Goal: Transaction & Acquisition: Purchase product/service

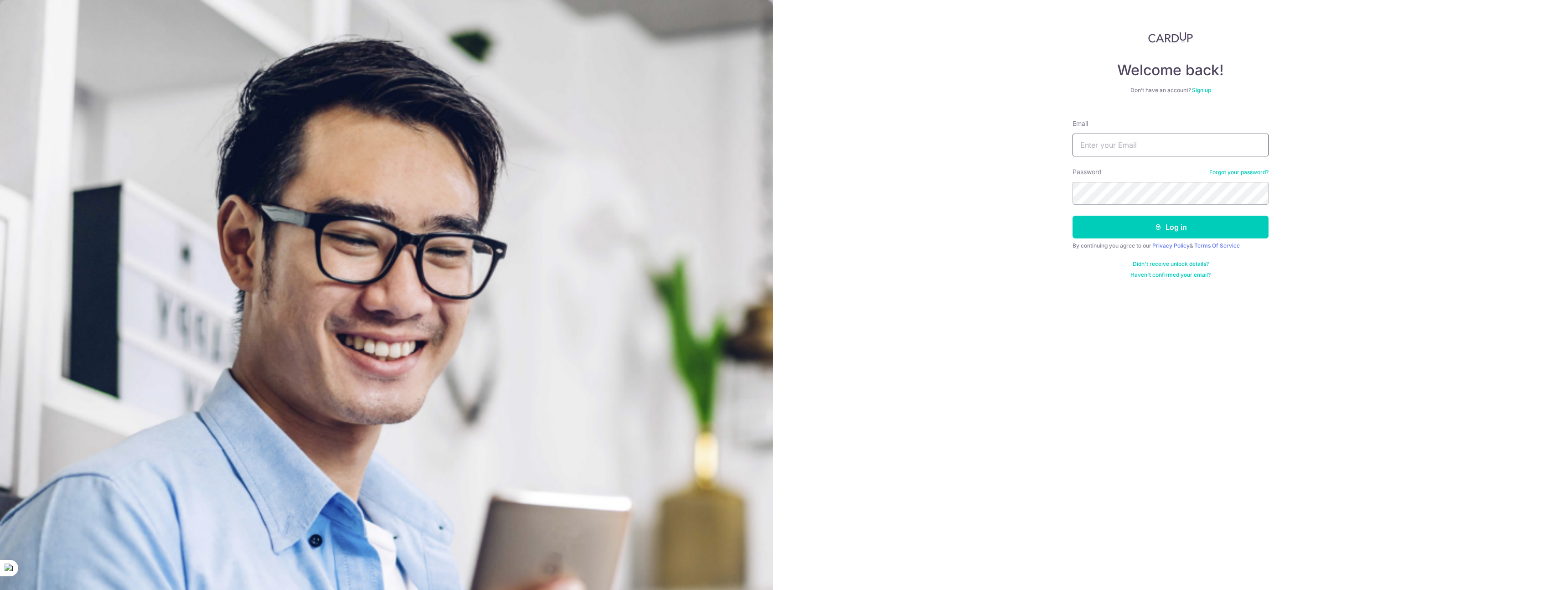
click at [1143, 144] on input "Email" at bounding box center [1171, 144] width 196 height 23
type input "[EMAIL_ADDRESS][DOMAIN_NAME]"
click at [1122, 225] on button "Log in" at bounding box center [1171, 227] width 196 height 23
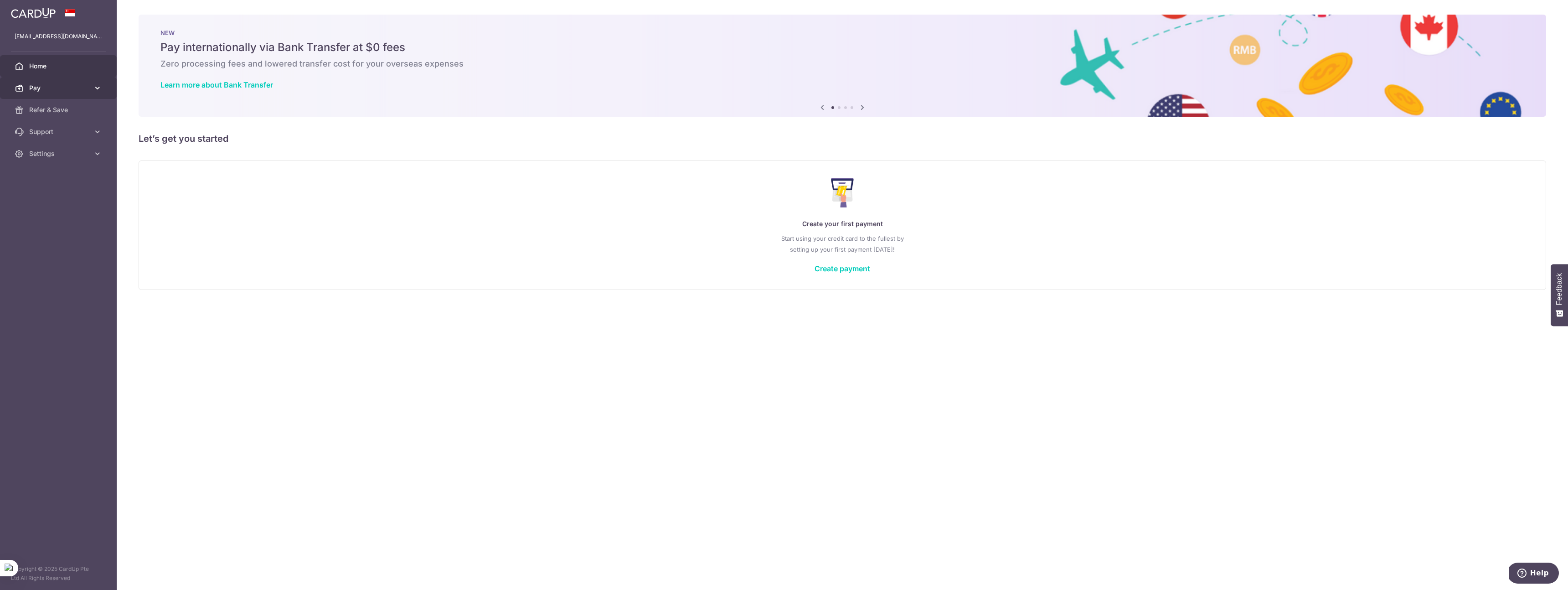
click at [46, 83] on span "Pay" at bounding box center [59, 88] width 60 height 9
click at [38, 108] on span "Payments" at bounding box center [59, 110] width 60 height 9
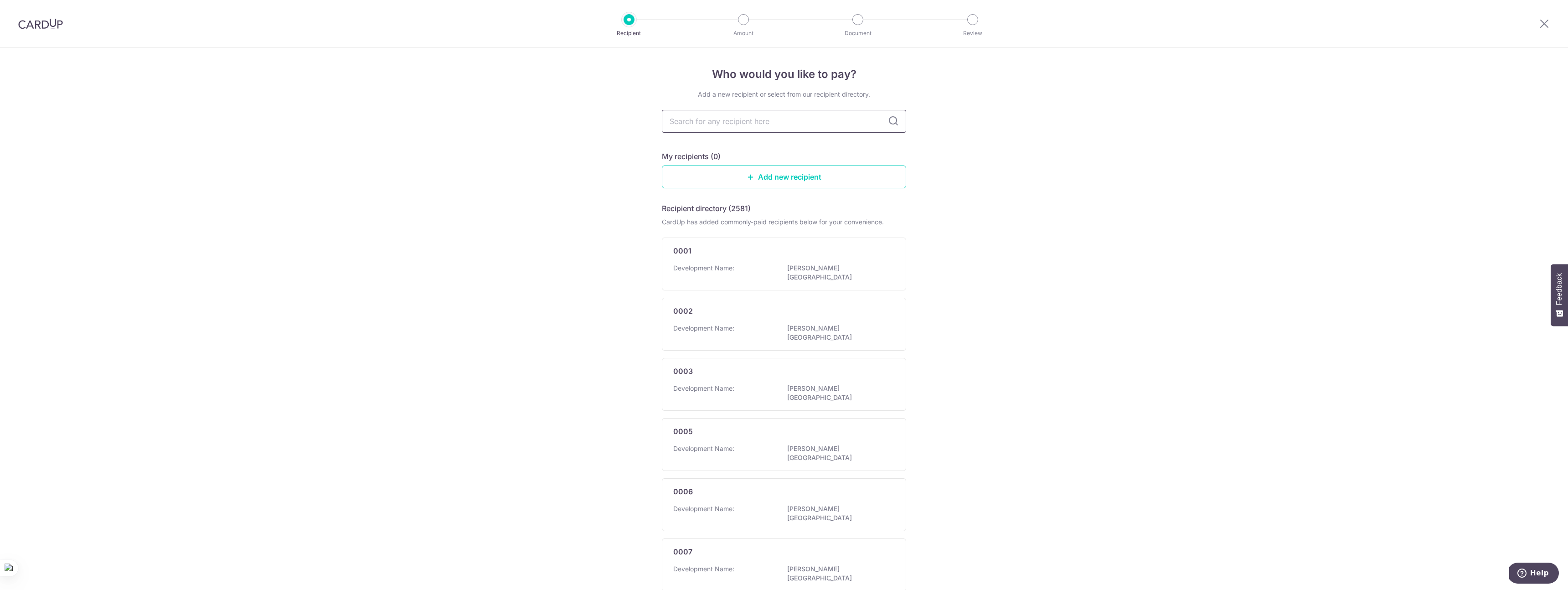
click at [734, 127] on input "text" at bounding box center [783, 121] width 244 height 23
type input "mcst"
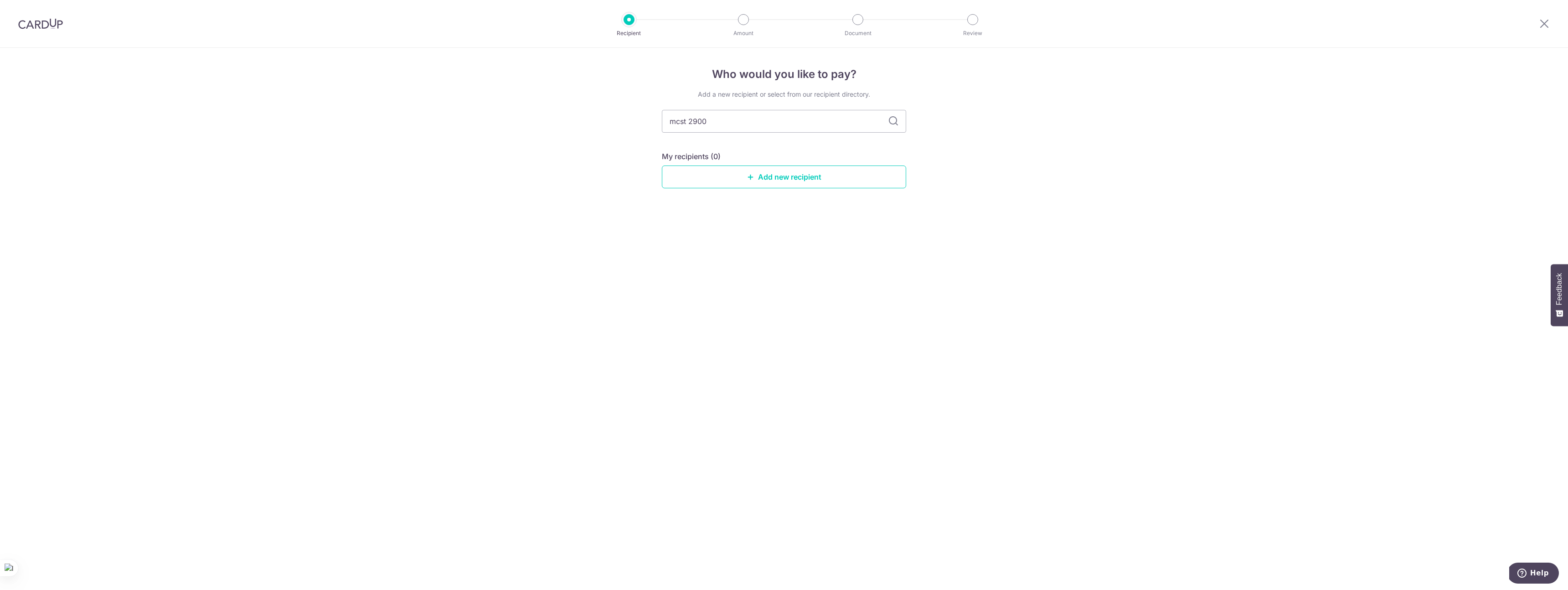
type input "mcst 2900"
click at [897, 121] on icon at bounding box center [894, 121] width 11 height 11
click at [793, 173] on link "Add new recipient" at bounding box center [783, 177] width 244 height 23
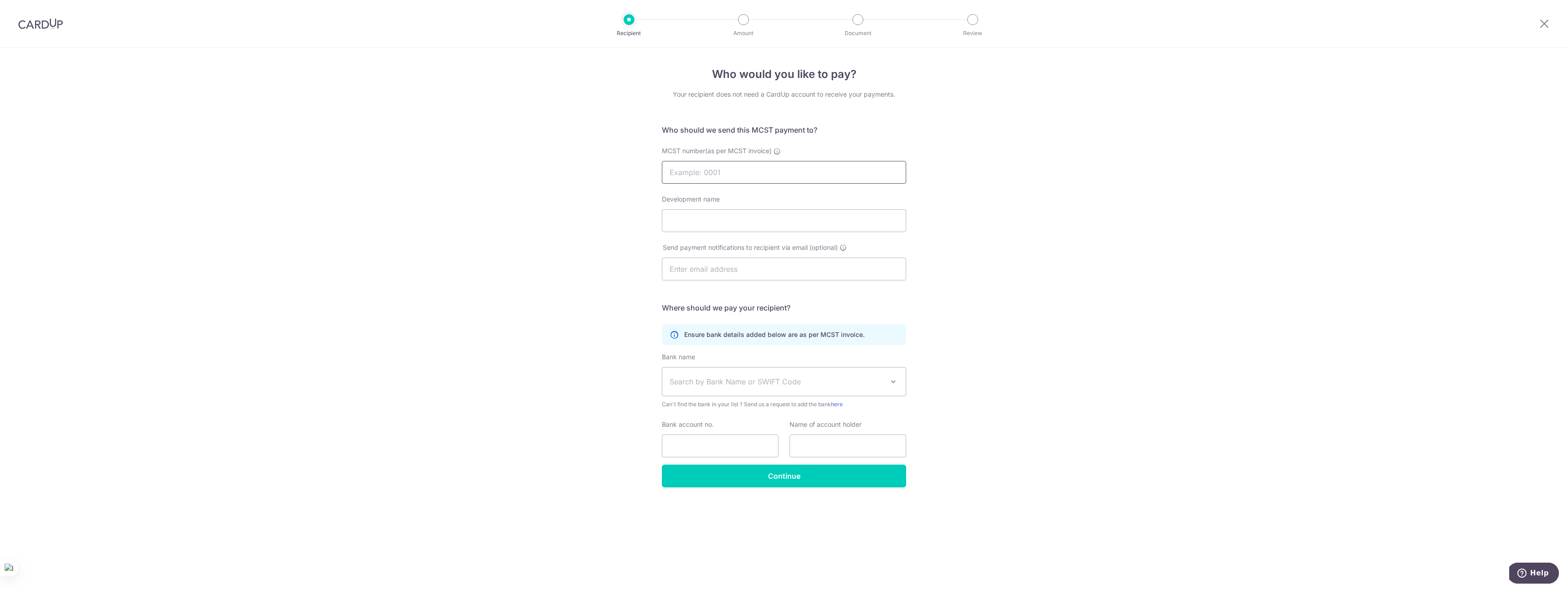
click at [790, 174] on input "MCST number(as per MCST invoice)" at bounding box center [783, 172] width 244 height 23
type input "MCST 2900"
click at [562, 177] on div "Who would you like to pay? Your recipient does not need a CardUp account to rec…" at bounding box center [784, 319] width 1568 height 542
click at [715, 222] on input "Development name" at bounding box center [783, 220] width 244 height 23
type input "Costa Del Sol"
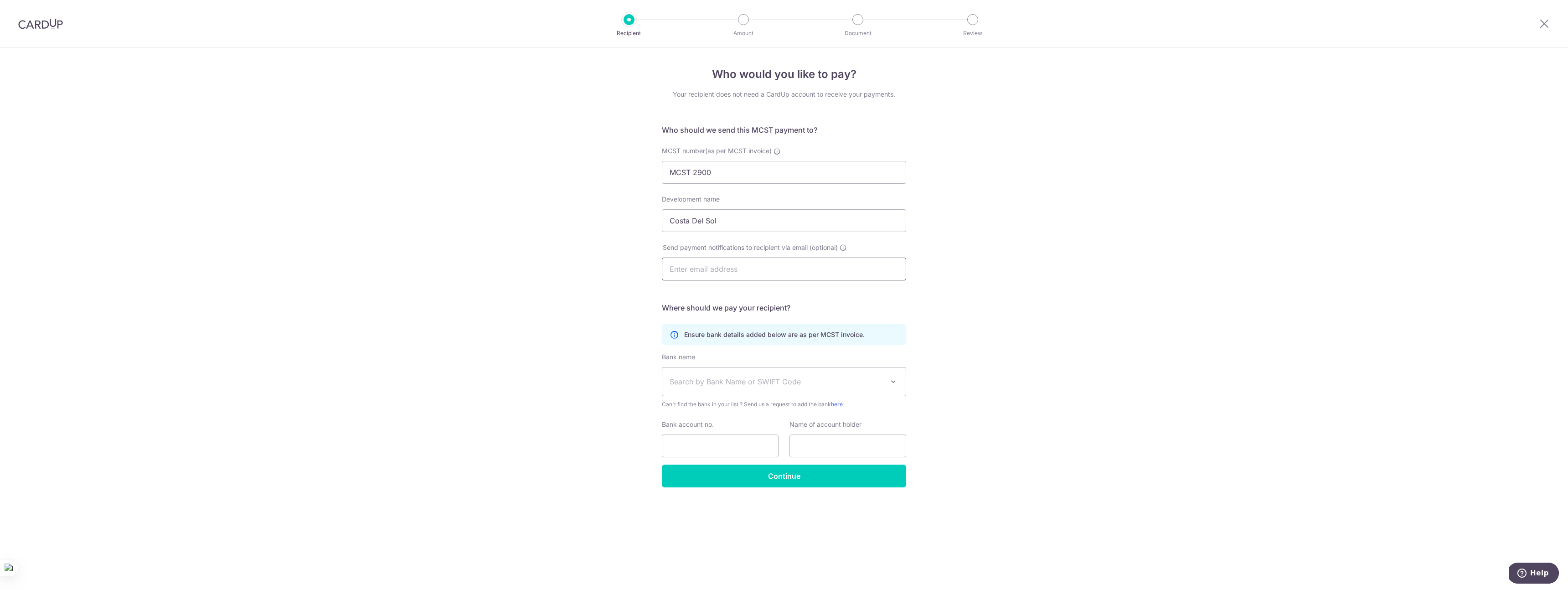
click at [778, 272] on input "text" at bounding box center [783, 269] width 244 height 23
type input "[EMAIL_ADDRESS][DOMAIN_NAME]"
click at [789, 376] on span "Search by Bank Name or SWIFT Code" at bounding box center [777, 382] width 214 height 11
type input "dbs"
select select "6"
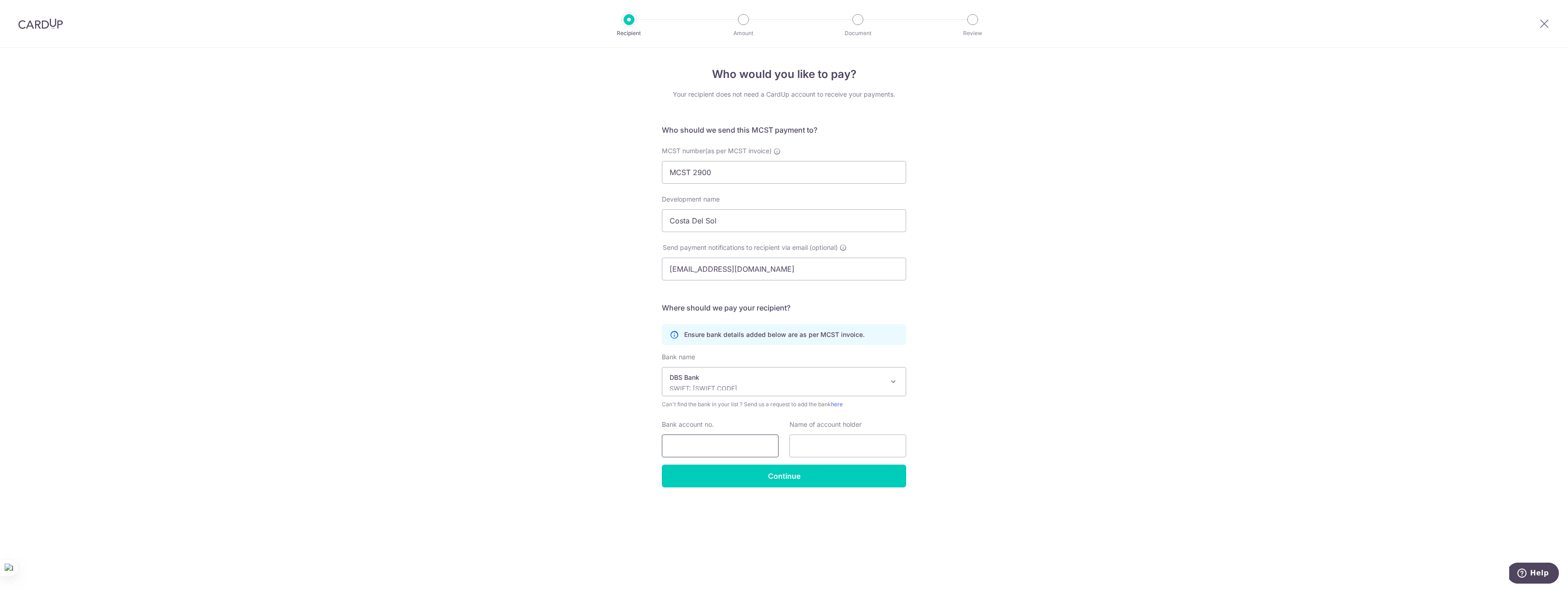
click at [718, 442] on input "Bank account no." at bounding box center [720, 446] width 117 height 23
type input "072-041177-3"
type input "MCST PLAN NO 2900"
click at [779, 480] on input "Continue" at bounding box center [783, 476] width 244 height 23
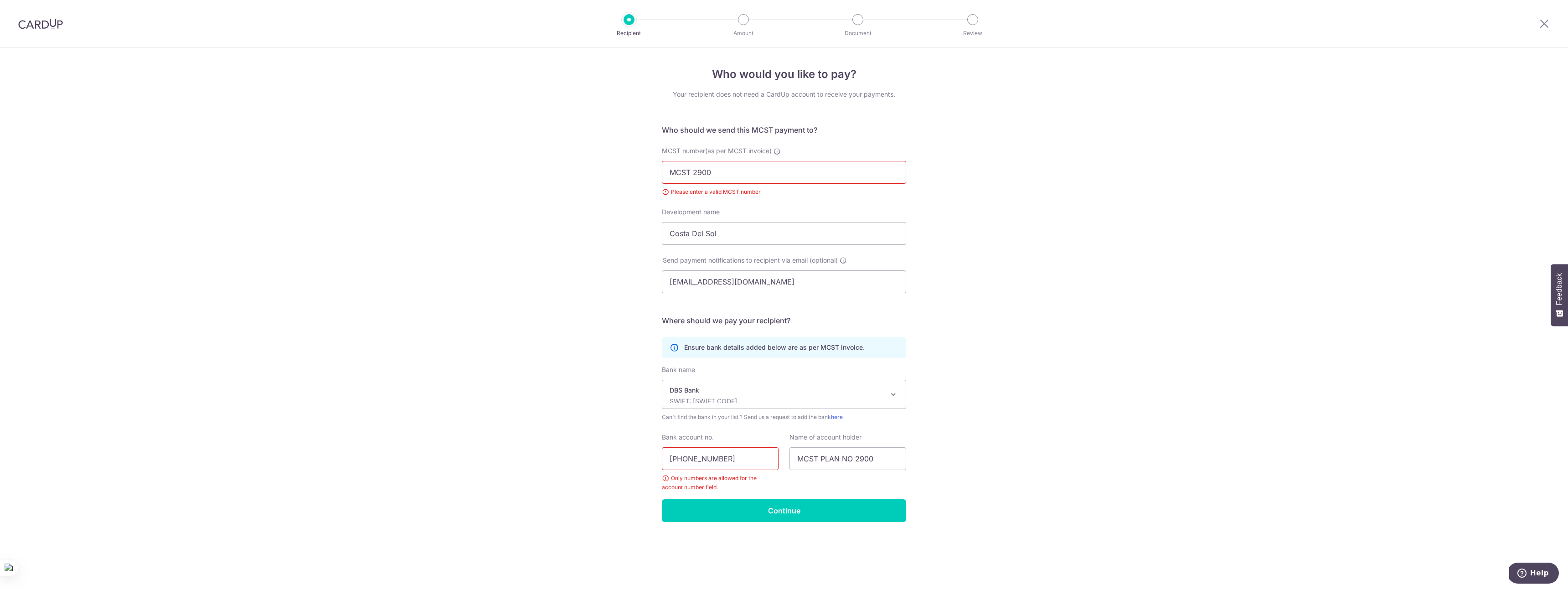
click at [715, 458] on input "[PHONE_NUMBER]" at bounding box center [720, 458] width 117 height 23
type input "0720411773"
click at [783, 509] on input "Continue" at bounding box center [783, 510] width 244 height 23
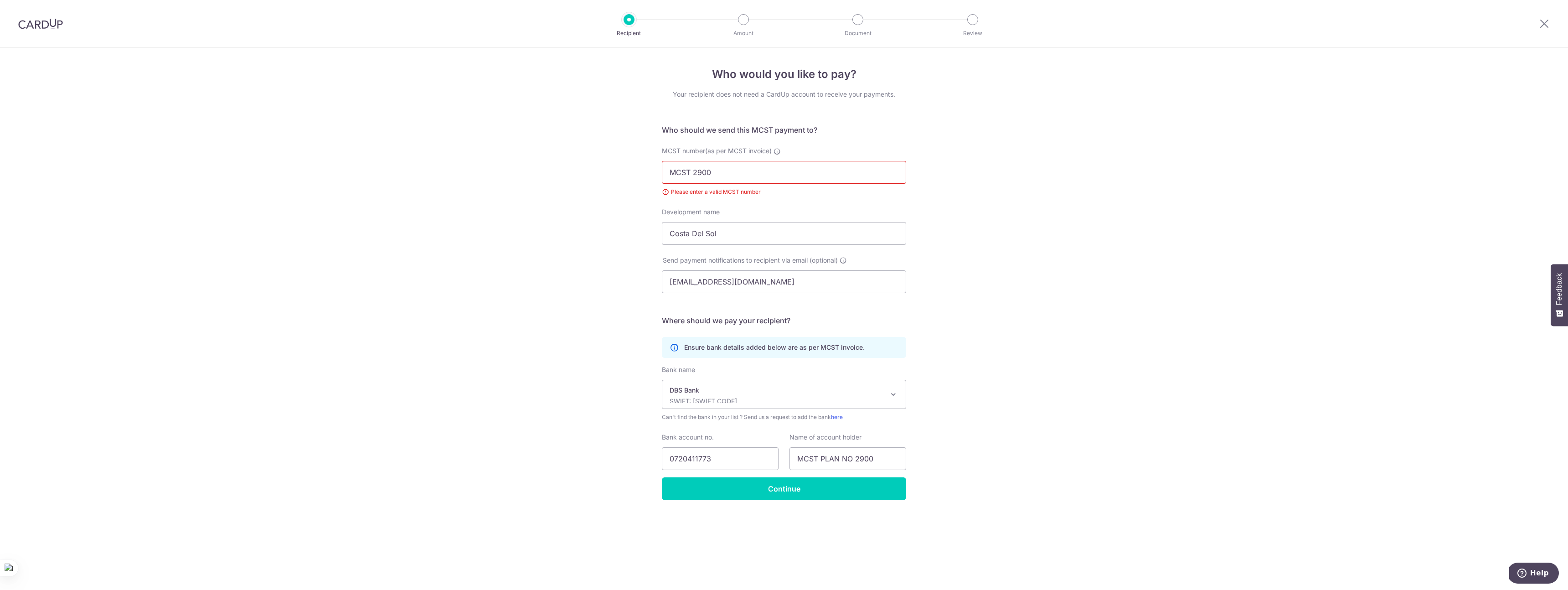
drag, startPoint x: 695, startPoint y: 172, endPoint x: 704, endPoint y: 159, distance: 15.8
click at [694, 170] on input "MCST 2900" at bounding box center [783, 172] width 244 height 23
type input "2900"
click at [811, 493] on input "Continue" at bounding box center [783, 488] width 244 height 23
click at [729, 177] on input "2900" at bounding box center [783, 172] width 244 height 23
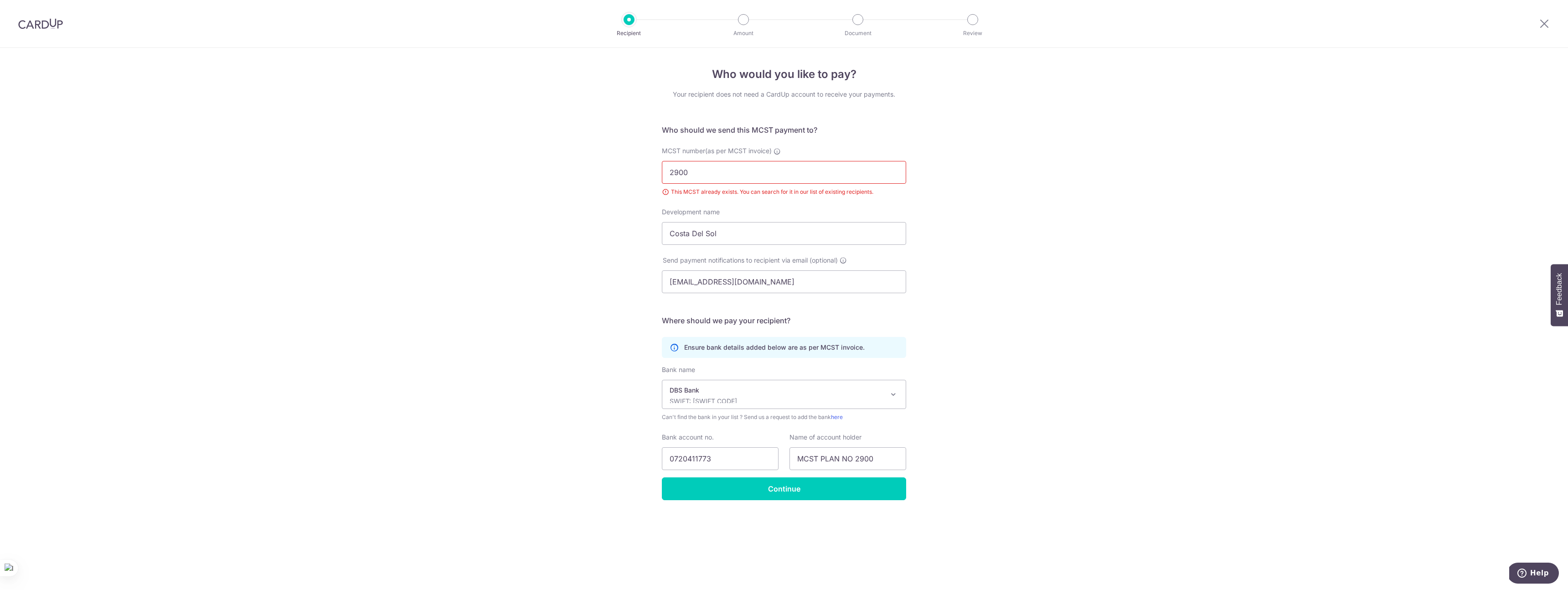
click at [729, 177] on input "2900" at bounding box center [783, 172] width 244 height 23
click at [626, 152] on div "Who would you like to pay? Your recipient does not need a CardUp account to rec…" at bounding box center [784, 319] width 1568 height 542
click at [634, 23] on div "Recipient" at bounding box center [629, 19] width 11 height 11
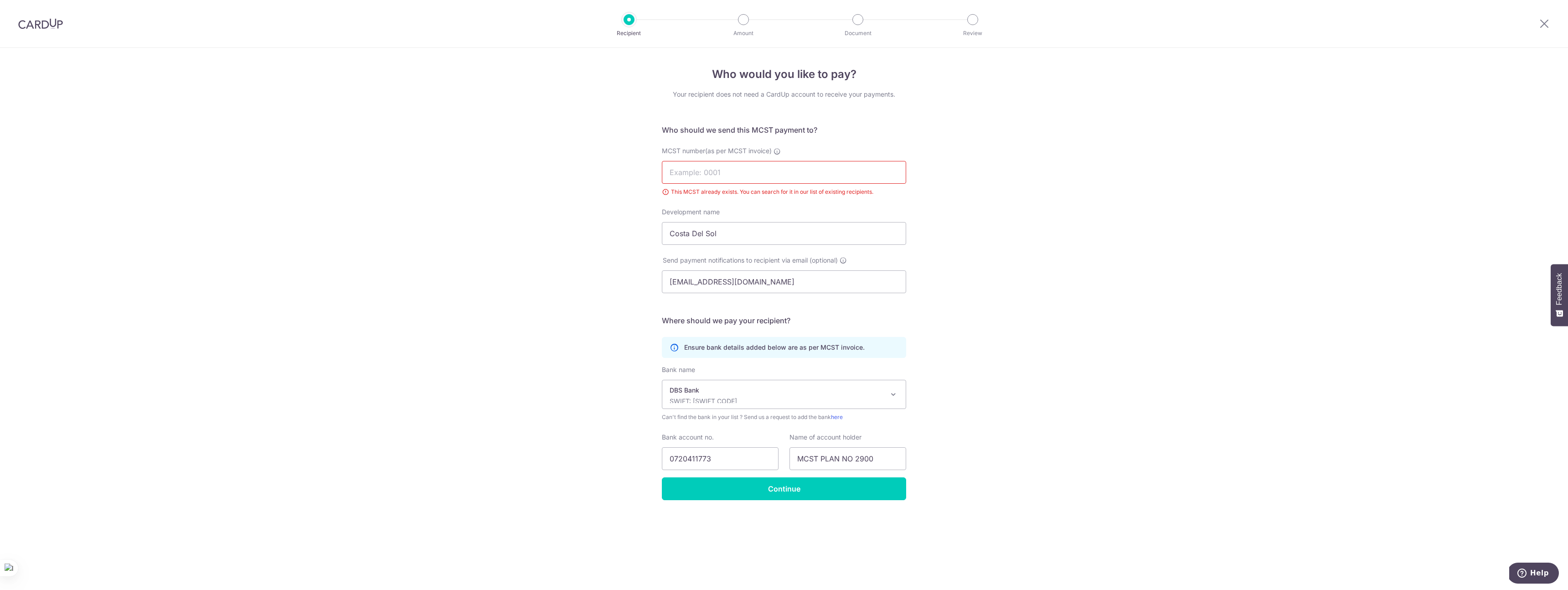
drag, startPoint x: 630, startPoint y: 23, endPoint x: 629, endPoint y: 44, distance: 21.0
click at [630, 24] on div at bounding box center [629, 19] width 11 height 11
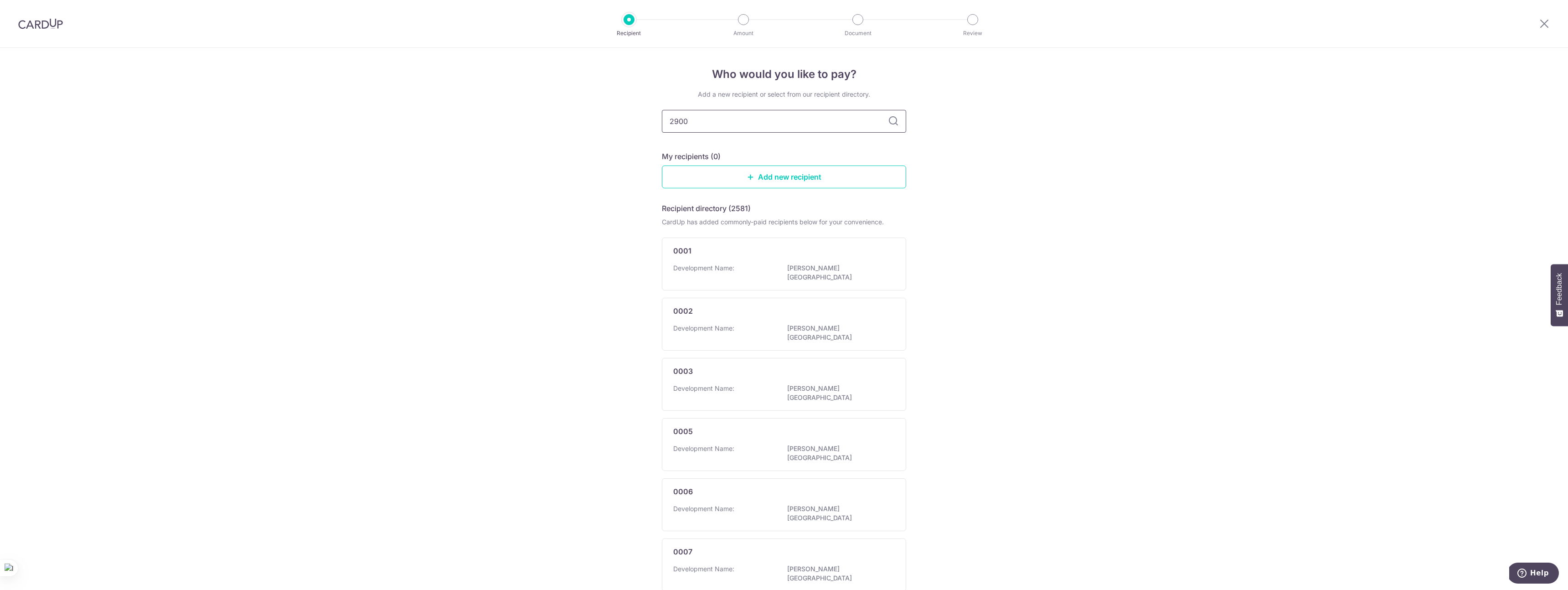
type input "2900"
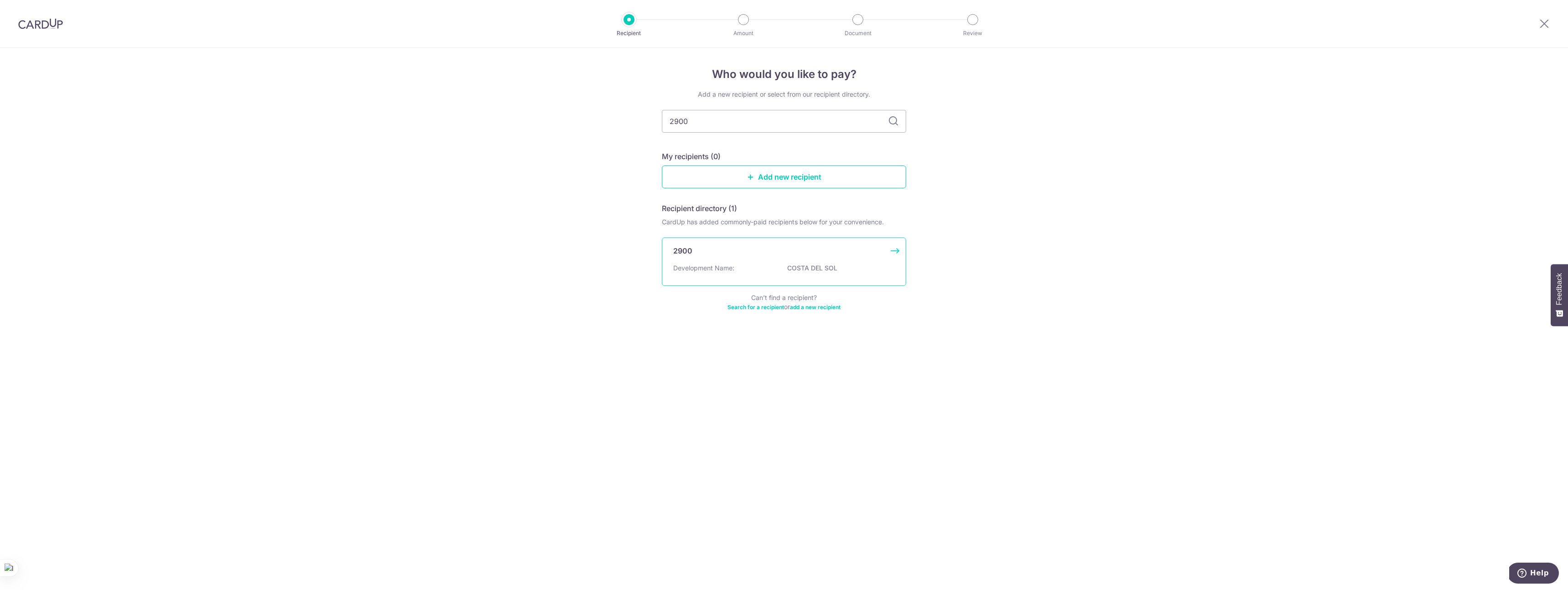
click at [828, 248] on div "2900" at bounding box center [779, 251] width 211 height 11
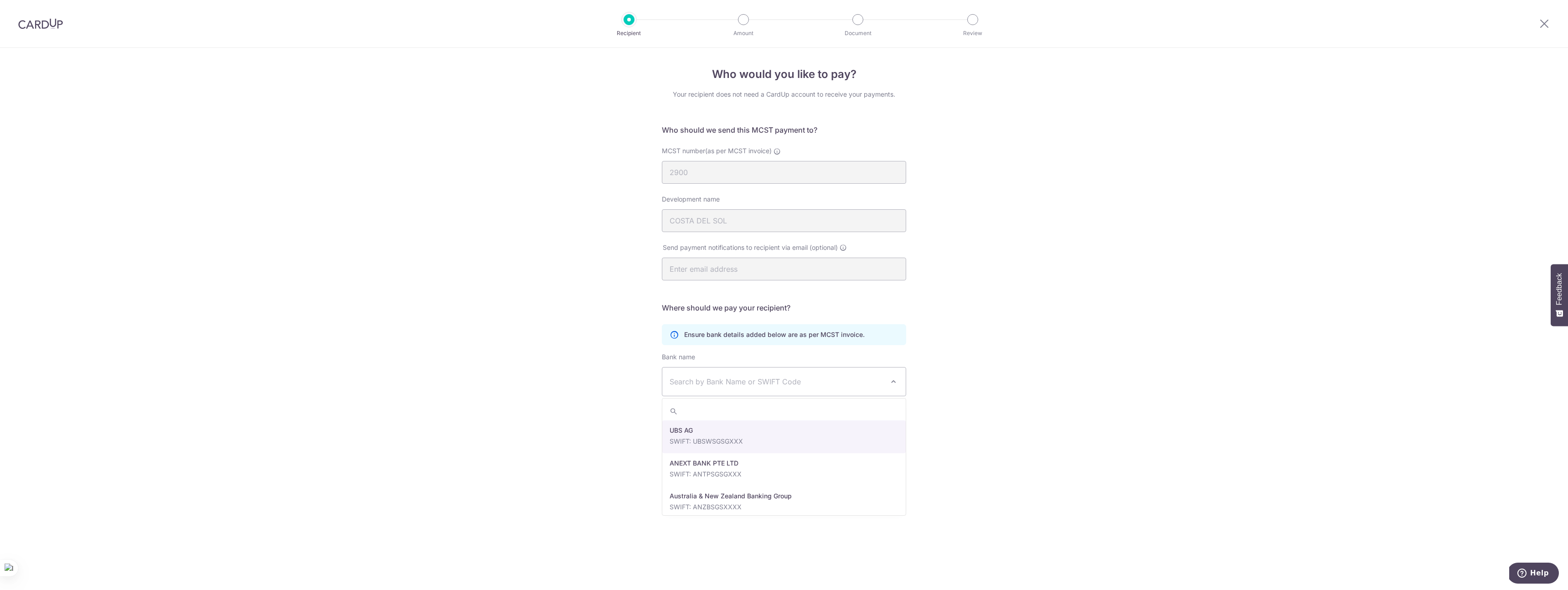
click at [801, 381] on span "Search by Bank Name or SWIFT Code" at bounding box center [777, 382] width 214 height 11
type input "dbs"
select select "6"
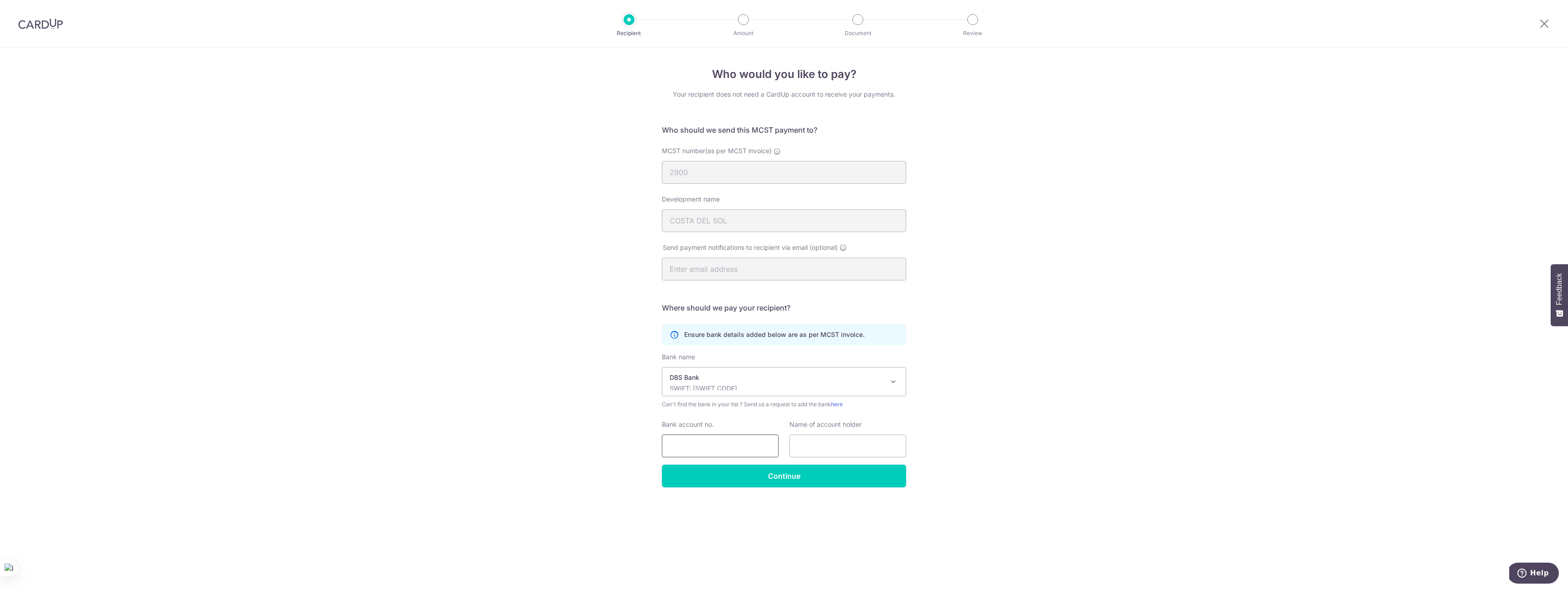
click at [693, 438] on input "Bank account no." at bounding box center [720, 446] width 117 height 23
type input "072041177"
click at [805, 447] on input "text" at bounding box center [848, 446] width 117 height 23
type input "3"
click at [799, 471] on input "Continue" at bounding box center [783, 476] width 244 height 23
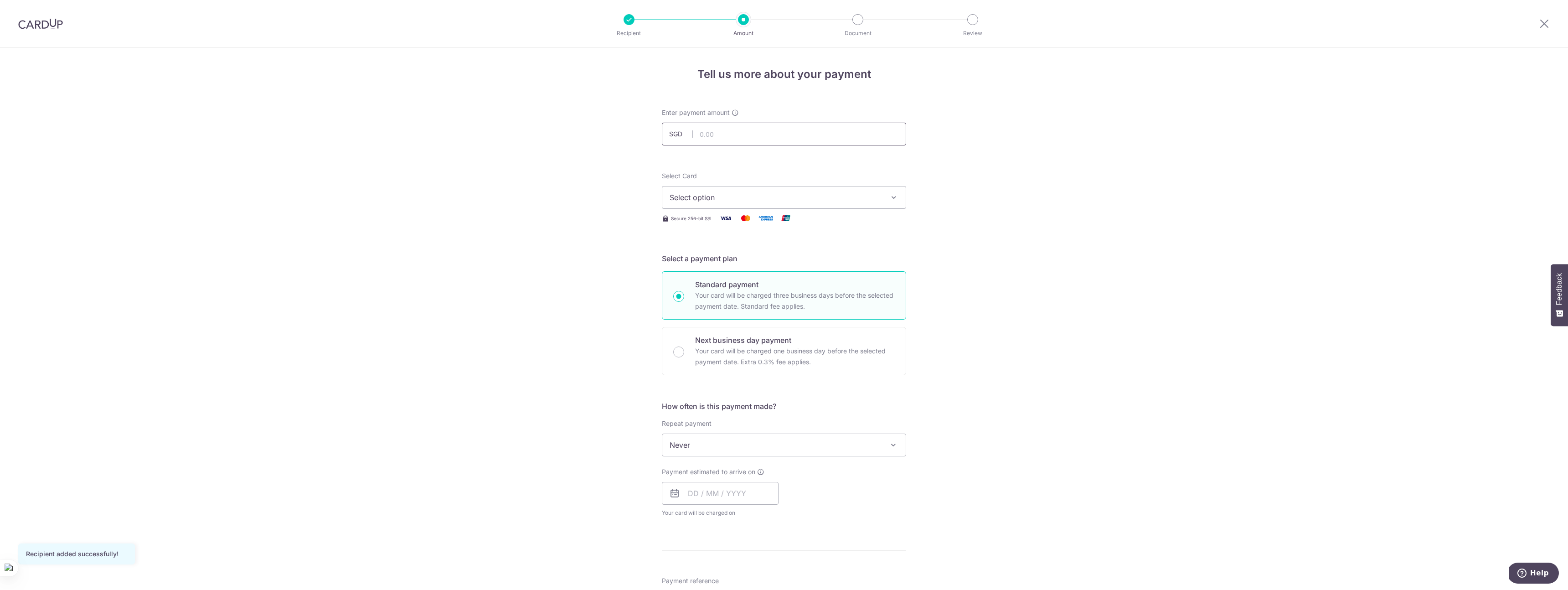
click at [741, 135] on input "text" at bounding box center [783, 133] width 244 height 23
type input "1,464.96"
click at [743, 200] on span "Select option" at bounding box center [775, 197] width 212 height 11
click at [726, 219] on span "Add credit card" at bounding box center [792, 223] width 212 height 9
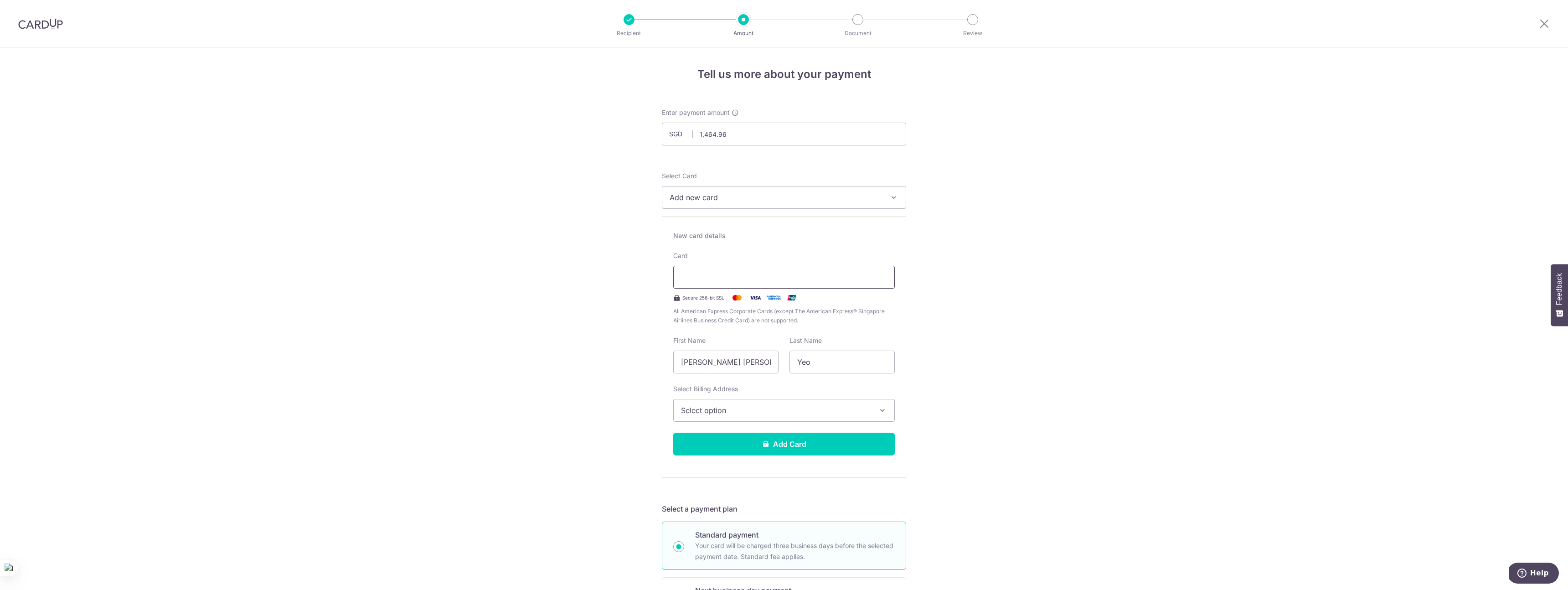
click at [719, 268] on div at bounding box center [784, 277] width 222 height 23
click at [719, 270] on div at bounding box center [784, 277] width 222 height 23
type input "Chris"
click at [774, 411] on span "Select option" at bounding box center [776, 410] width 190 height 11
click at [743, 434] on span "Add Billing Address" at bounding box center [793, 435] width 190 height 9
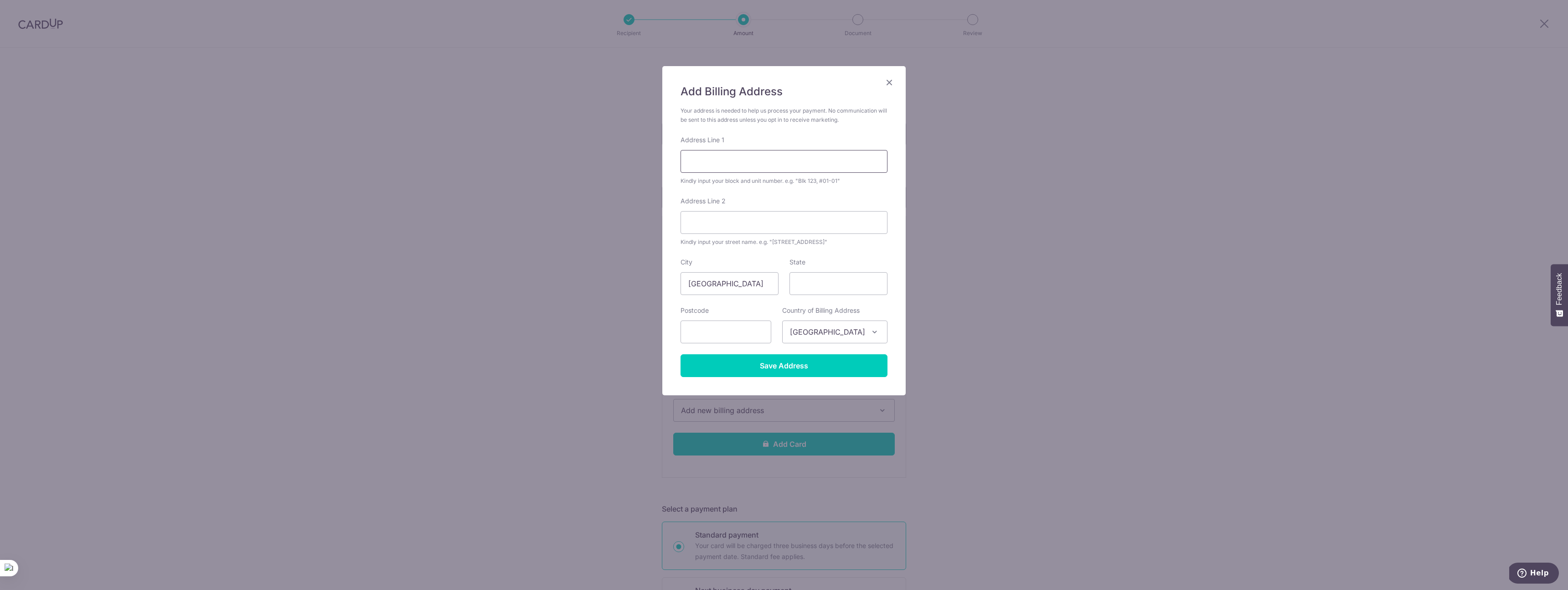
click at [776, 167] on input "Address Line 1" at bounding box center [784, 161] width 207 height 23
type input "70 Bayshore Road"
click at [769, 221] on input "Address Line 2" at bounding box center [784, 222] width 207 height 23
type input "29-11"
click at [838, 282] on input "State" at bounding box center [838, 283] width 98 height 23
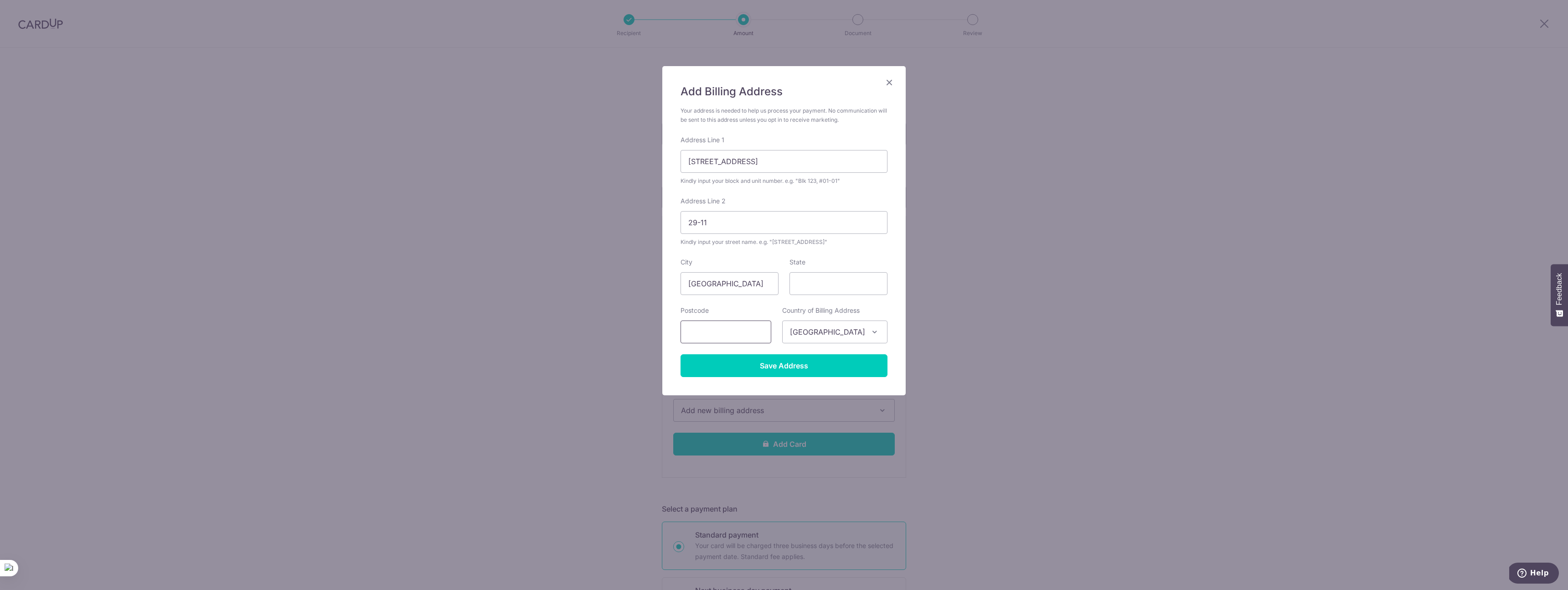
click at [732, 328] on input "text" at bounding box center [726, 331] width 91 height 23
type input "469987"
drag, startPoint x: 869, startPoint y: 256, endPoint x: 842, endPoint y: 331, distance: 79.7
click at [869, 257] on form "Your address is needed to help us process your payment. No communication will b…" at bounding box center [784, 241] width 207 height 271
click at [805, 365] on input "Save Address" at bounding box center [784, 365] width 207 height 23
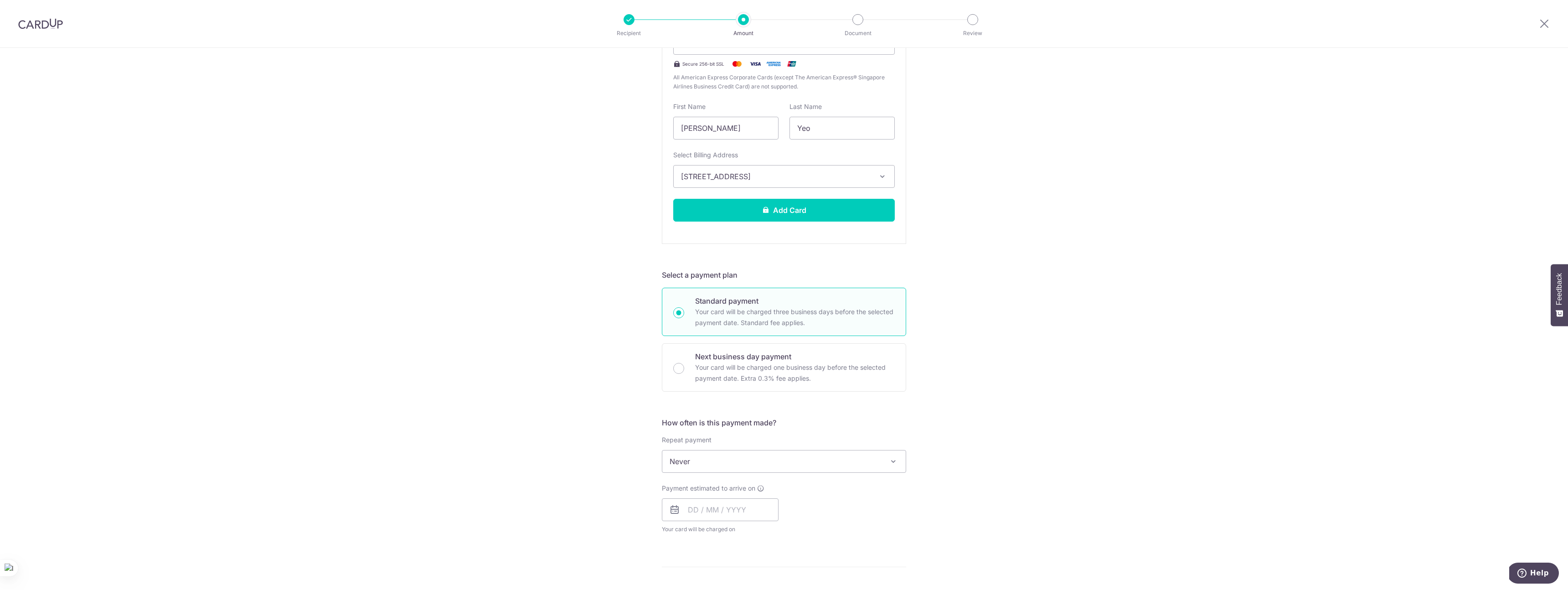
scroll to position [234, 0]
click at [695, 508] on input "text" at bounding box center [720, 509] width 117 height 23
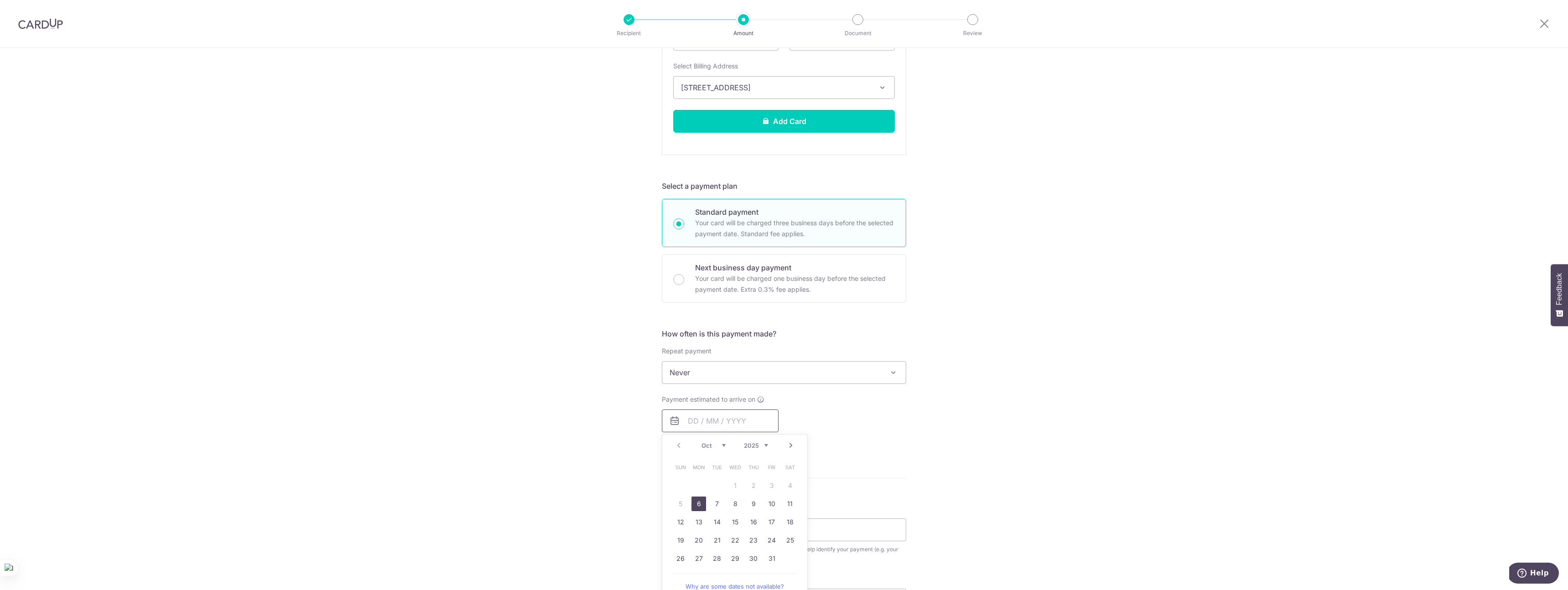
scroll to position [337, 0]
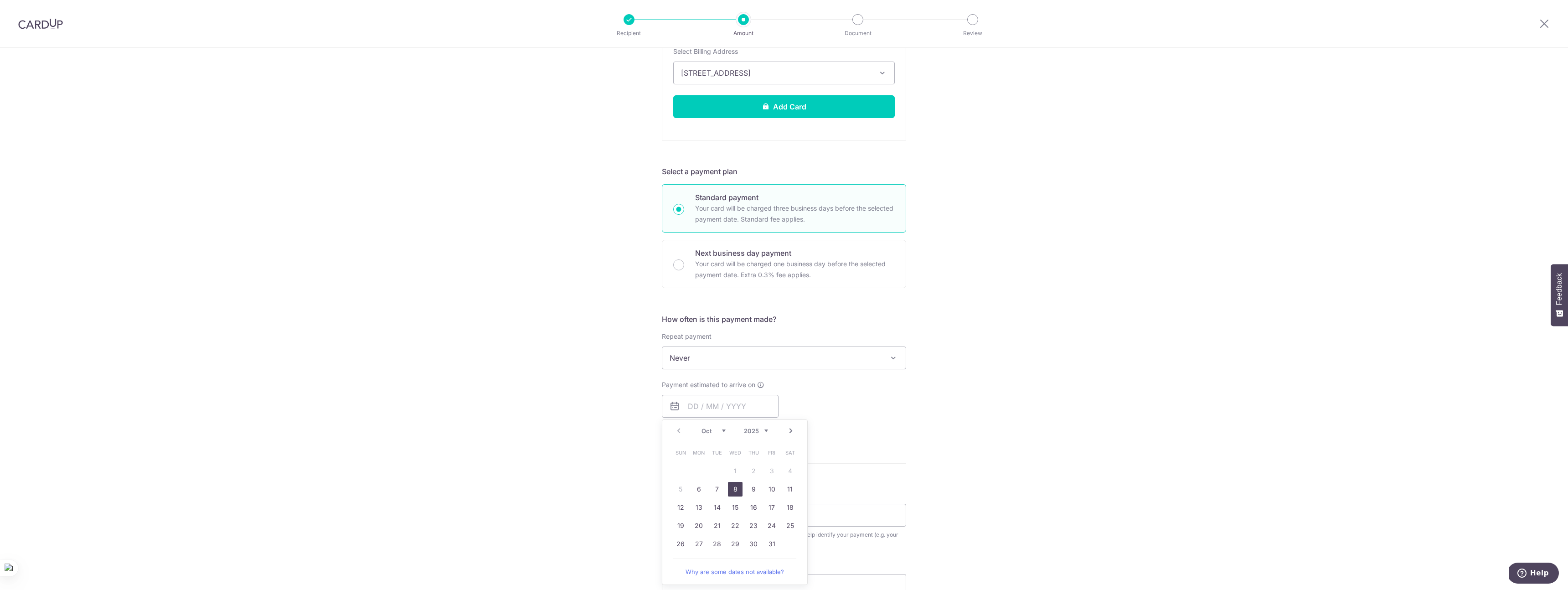
click at [736, 488] on link "8" at bounding box center [735, 490] width 15 height 15
type input "[DATE]"
click at [903, 413] on div "Payment estimated to arrive on 08/10/2025 Prev Next Oct Nov Dec 2025 2026 2027 …" at bounding box center [783, 406] width 255 height 50
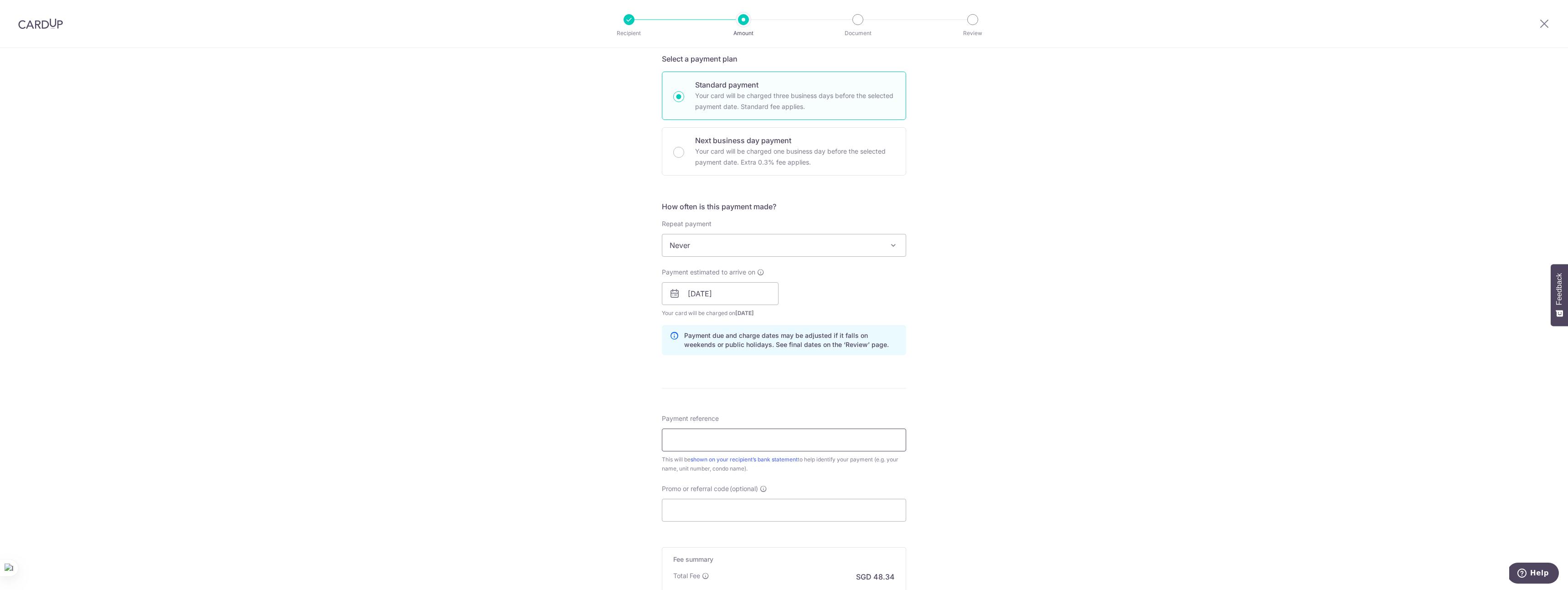
click at [752, 438] on input "Payment reference" at bounding box center [783, 440] width 244 height 23
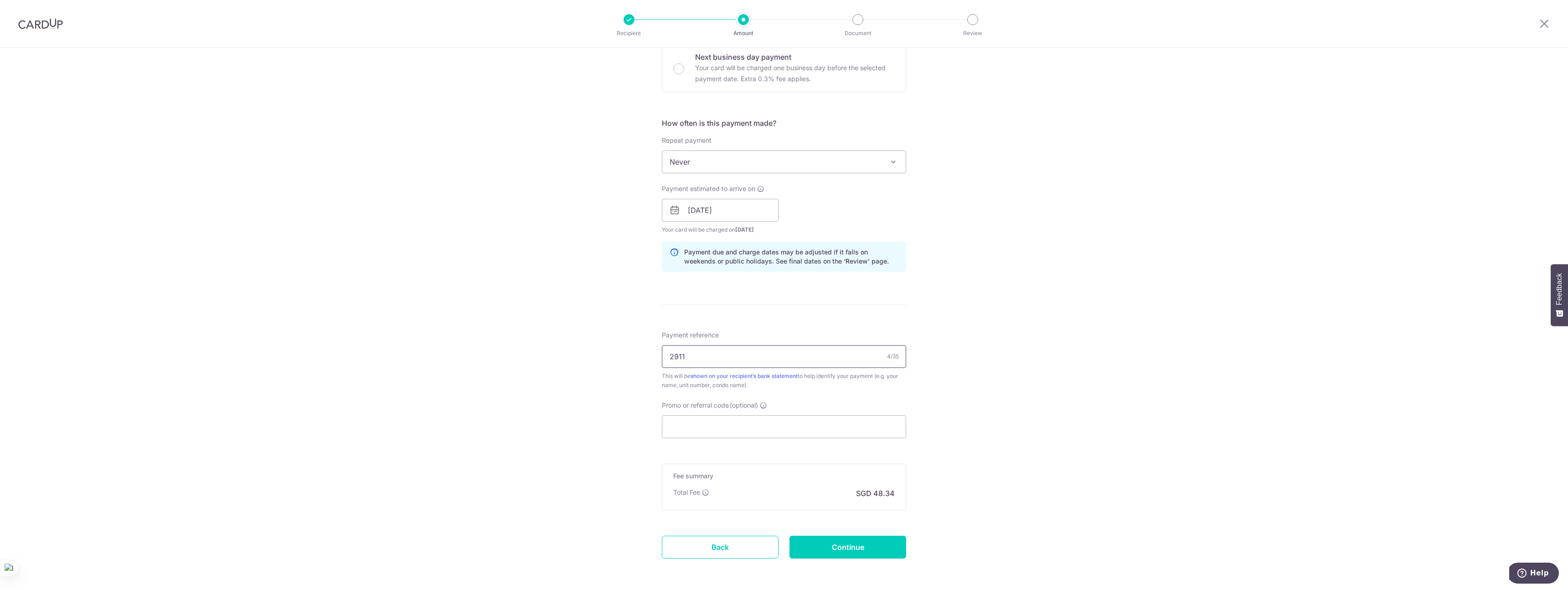
scroll to position [549, 0]
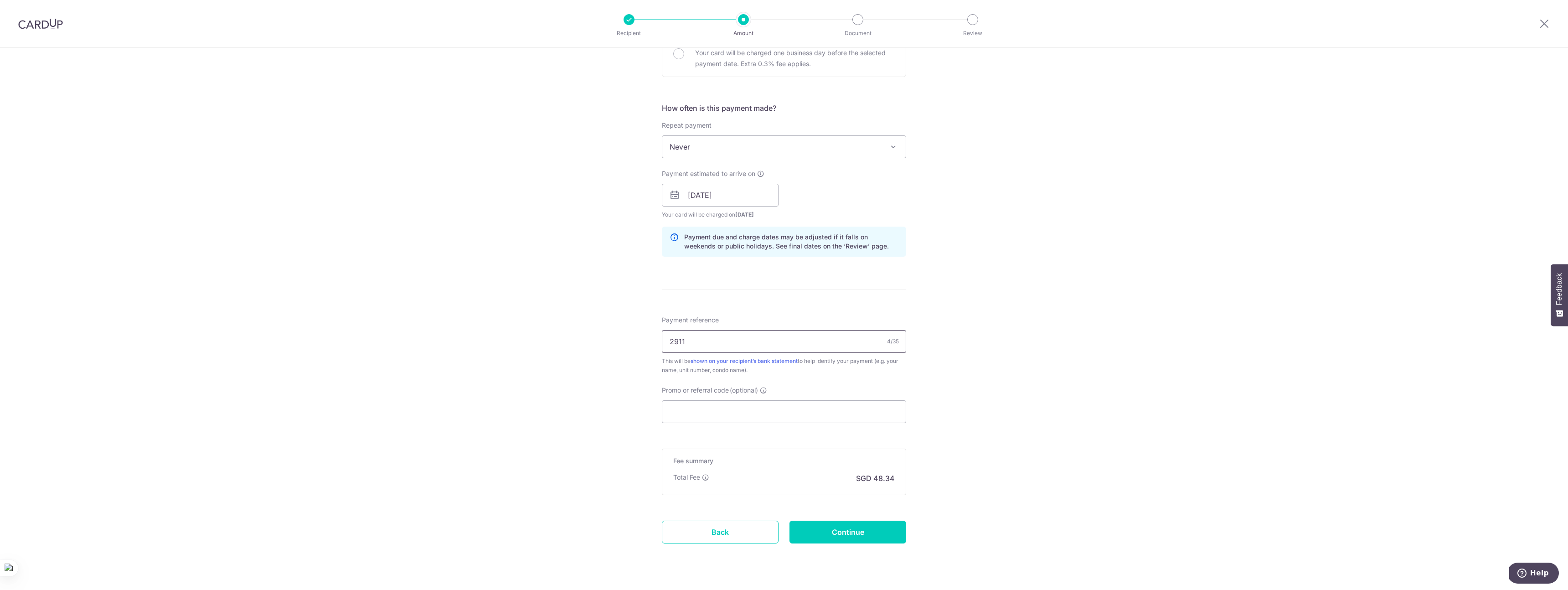
type input "2911"
click at [746, 406] on input "Promo or referral code (optional)" at bounding box center [783, 411] width 244 height 23
paste input "OFF225"
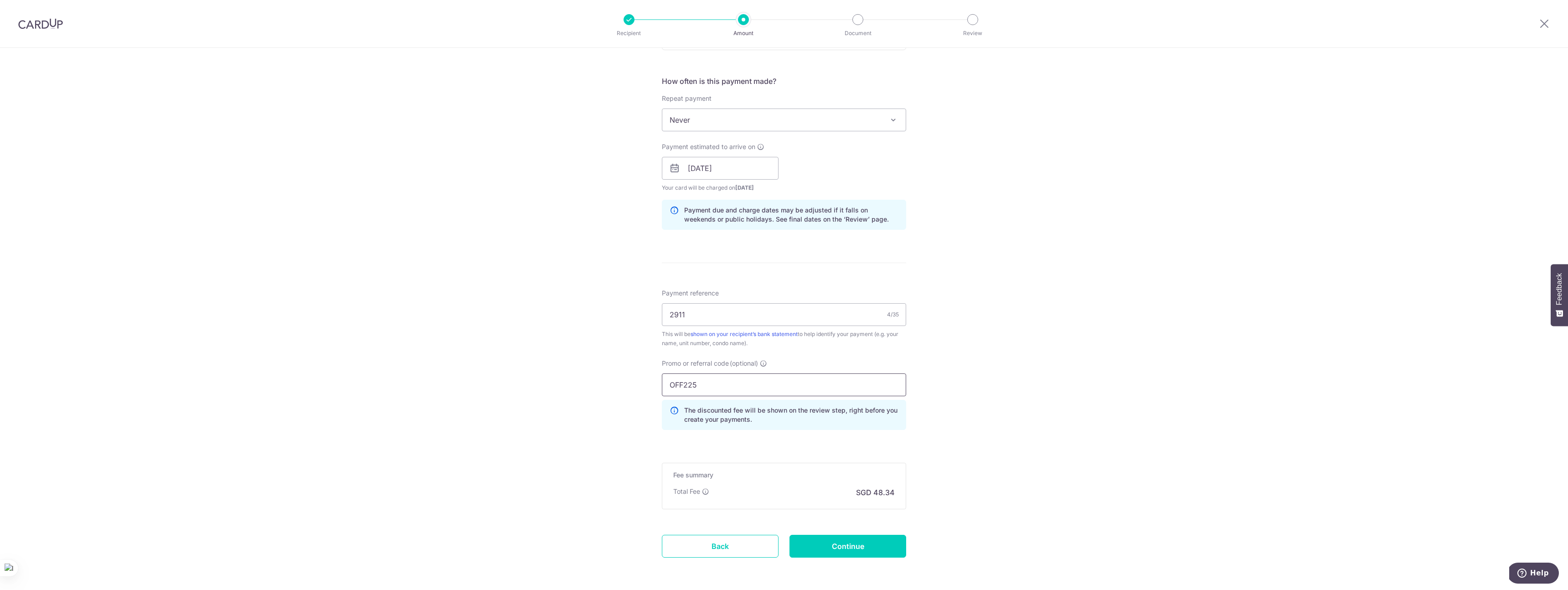
scroll to position [580, 0]
type input "OFF225"
click at [844, 539] on input "Continue" at bounding box center [848, 541] width 117 height 23
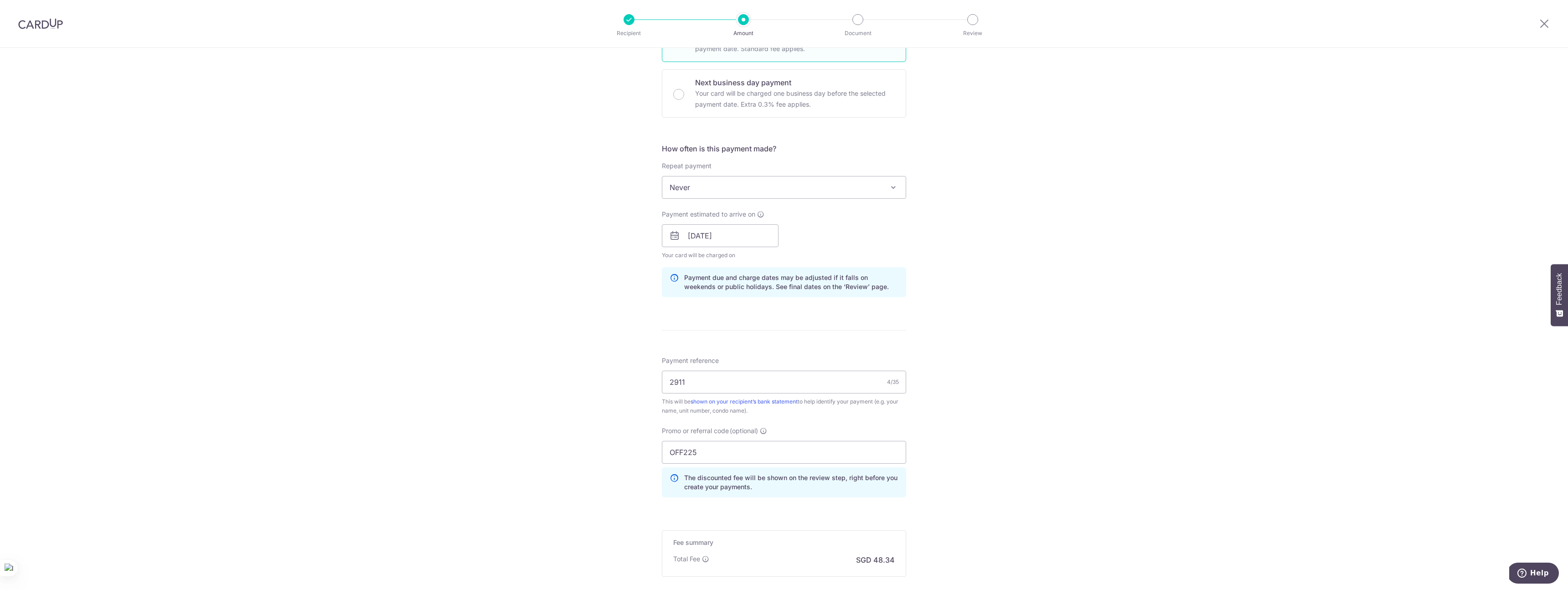
scroll to position [370, 0]
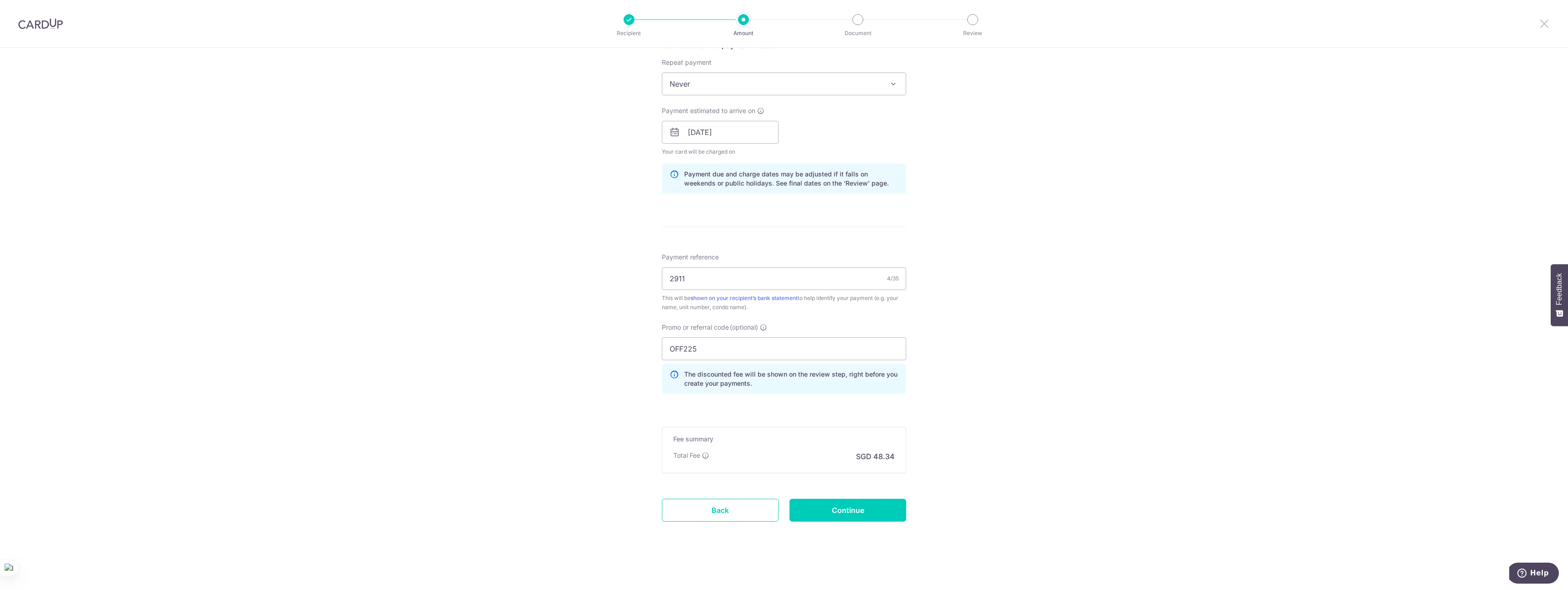
click at [1547, 24] on icon at bounding box center [1544, 23] width 11 height 12
